Goal: Task Accomplishment & Management: Complete application form

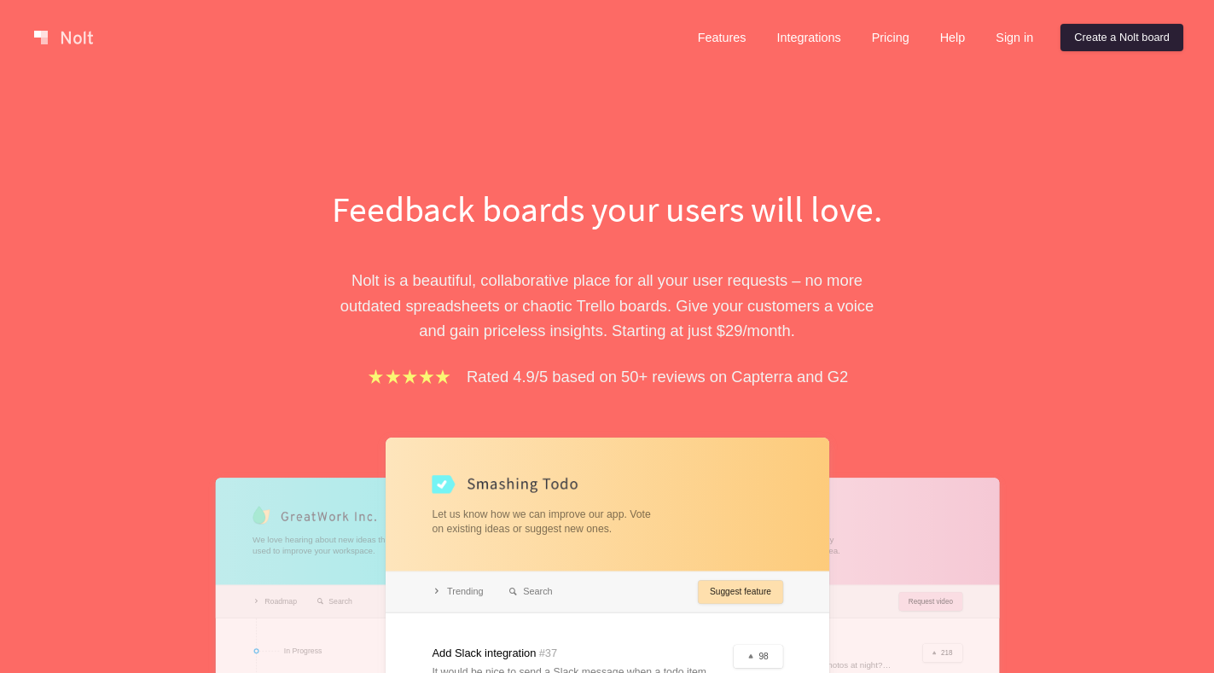
click at [1126, 42] on link "Create a Nolt board" at bounding box center [1121, 37] width 123 height 27
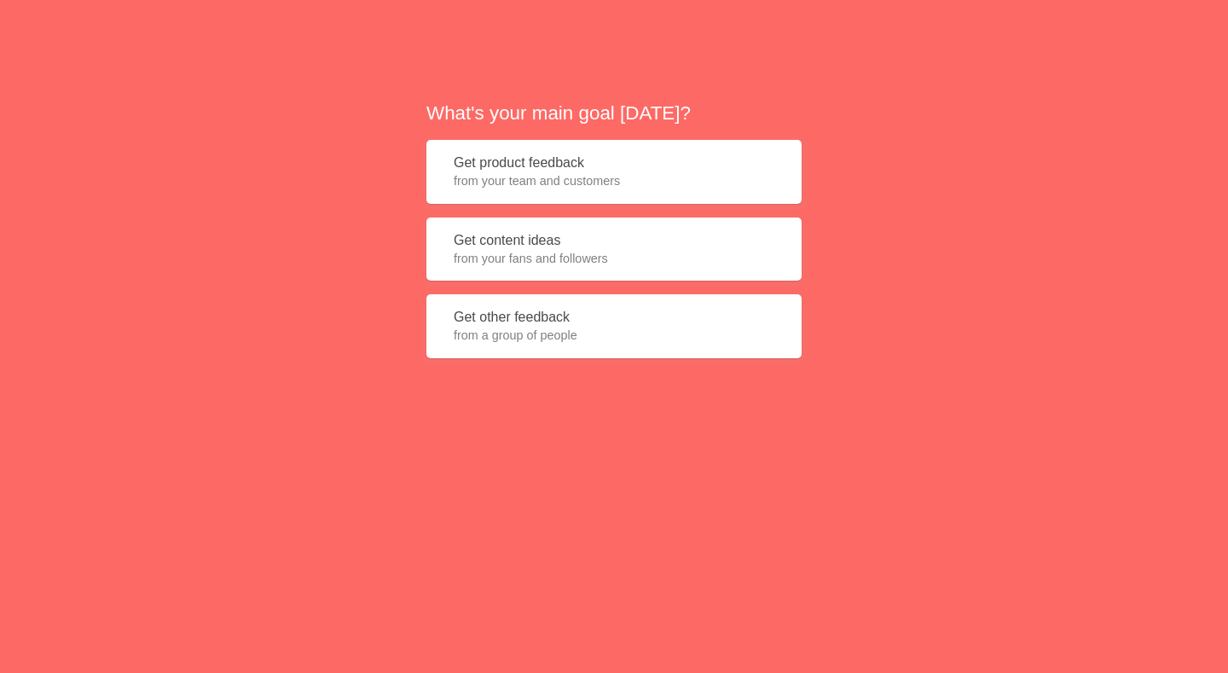
click at [504, 166] on button "Get product feedback from your team and customers" at bounding box center [614, 172] width 375 height 64
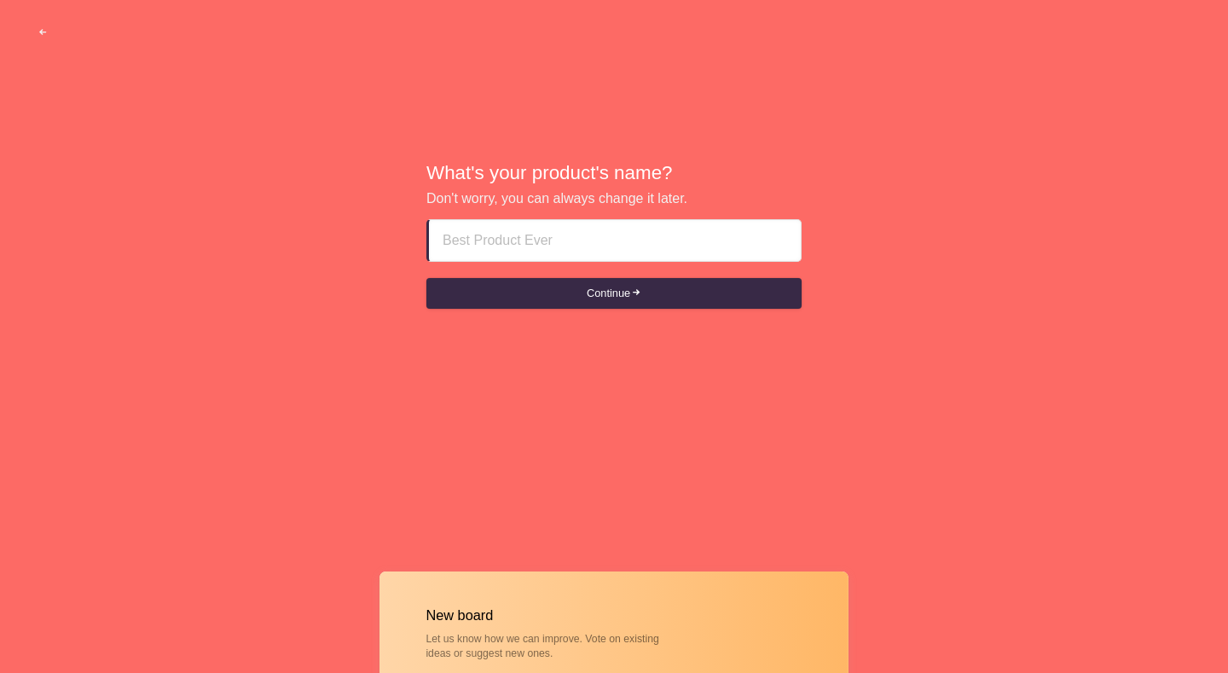
click at [520, 243] on input at bounding box center [615, 240] width 345 height 41
type input "[EMAIL_ADDRESS][DOMAIN_NAME]"
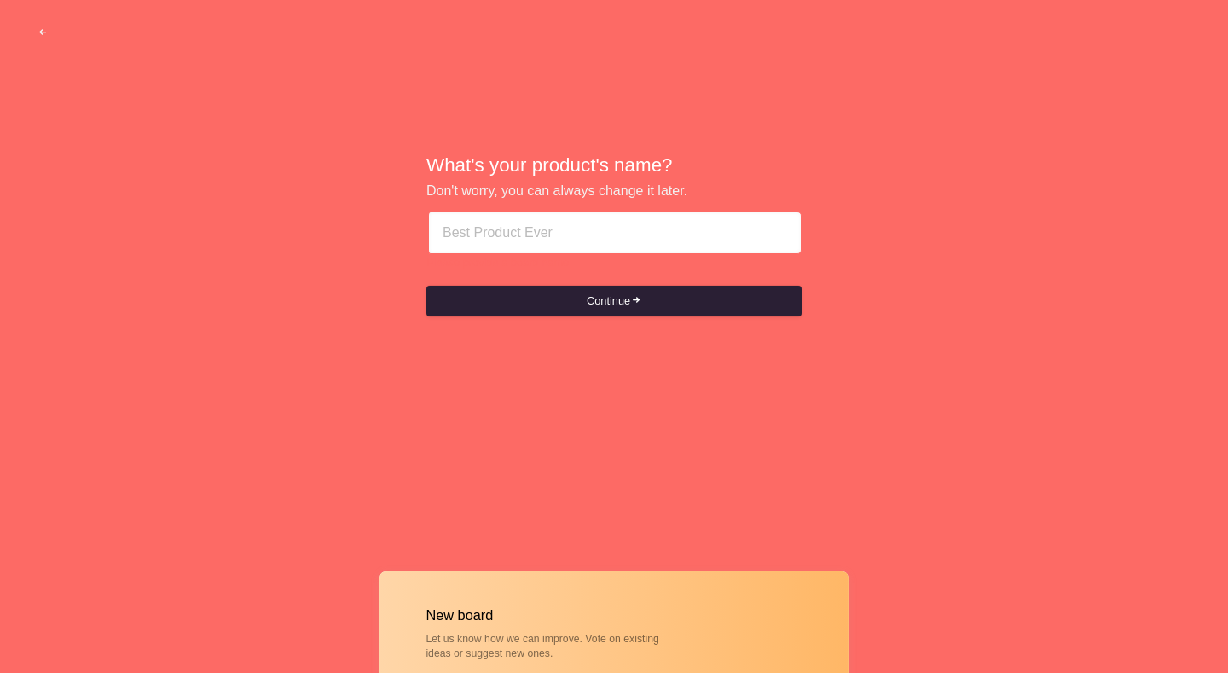
paste input "abu dhabi escort girls Online__OS63SSO163__Outcall"
type input "abu dhabi escort girls Online__OS63SSO163__Outcall"
click at [578, 309] on div "What's your product's name? Don't worry, you can always change it later. abu dh…" at bounding box center [614, 236] width 375 height 168
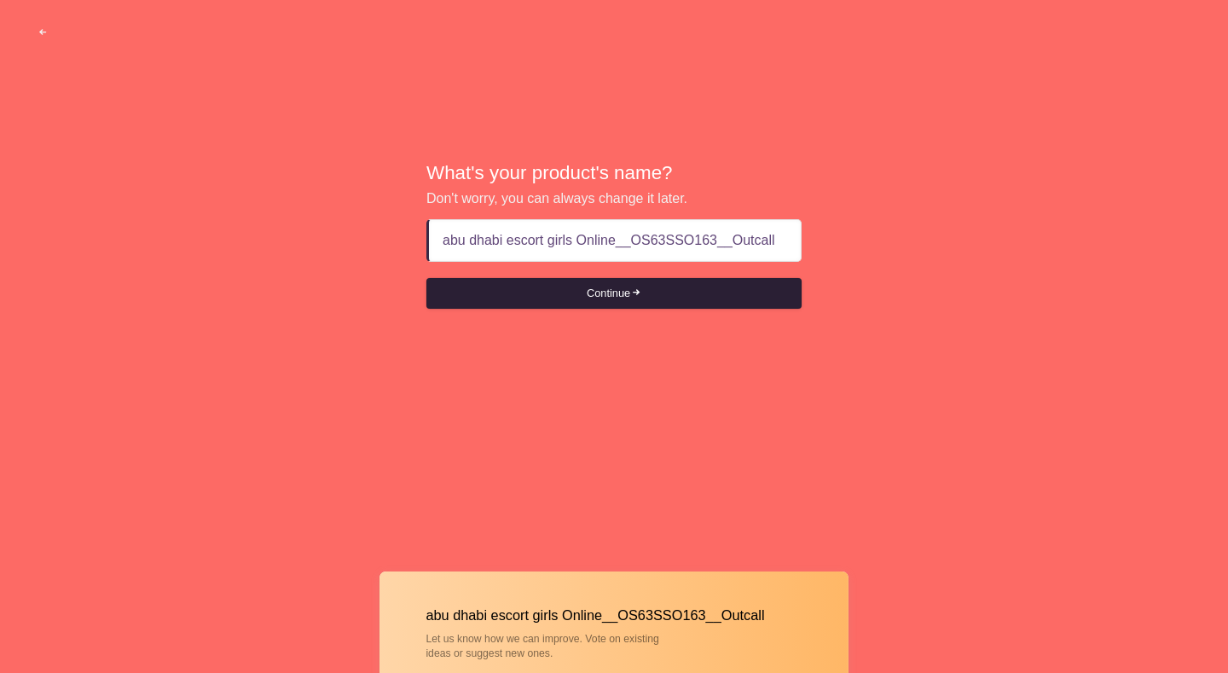
click at [588, 299] on button "Continue" at bounding box center [614, 293] width 375 height 31
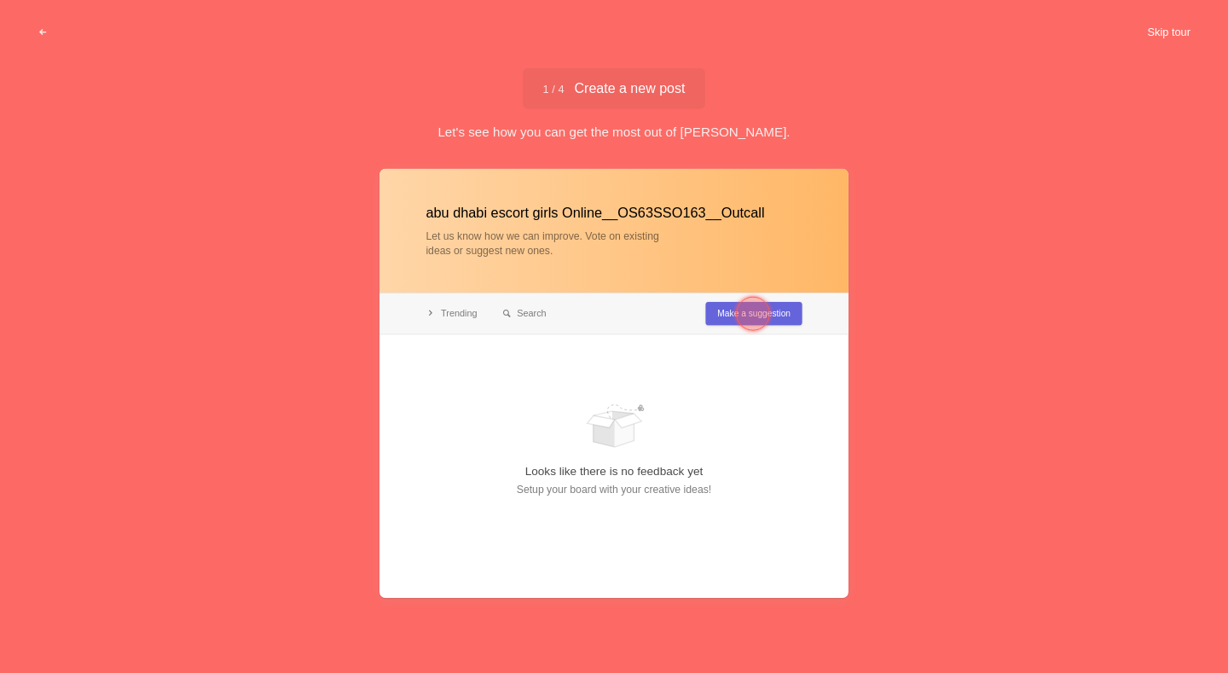
click at [1162, 18] on button "Skip tour" at bounding box center [1169, 32] width 84 height 31
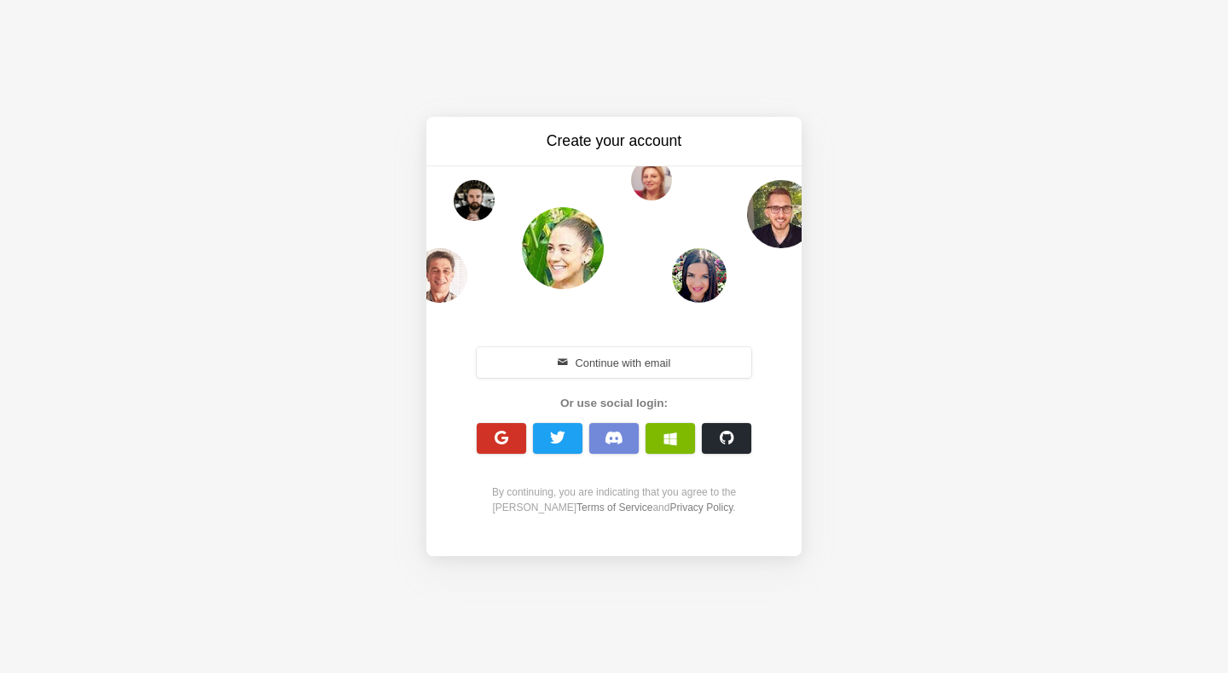
click at [496, 440] on span "button" at bounding box center [502, 438] width 16 height 16
